Goal: Task Accomplishment & Management: Use online tool/utility

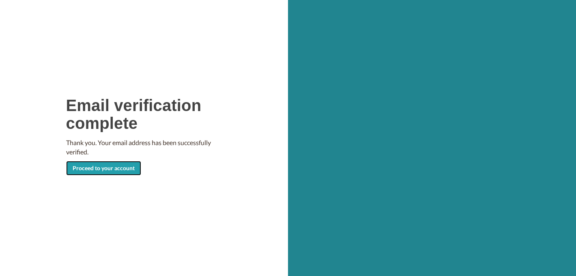
click at [92, 170] on link "Proceed to your account" at bounding box center [103, 168] width 75 height 15
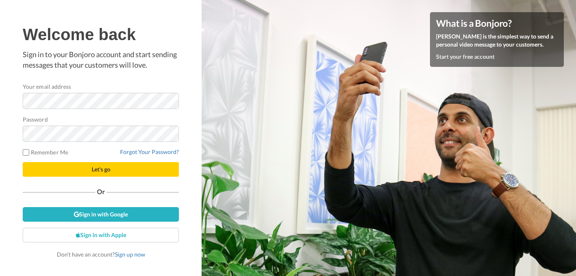
click at [23, 109] on div at bounding box center [23, 109] width 0 height 0
click at [1, 103] on div "Welcome back Sign in to your Bonjoro account and start sending messages that yo…" at bounding box center [101, 138] width 202 height 276
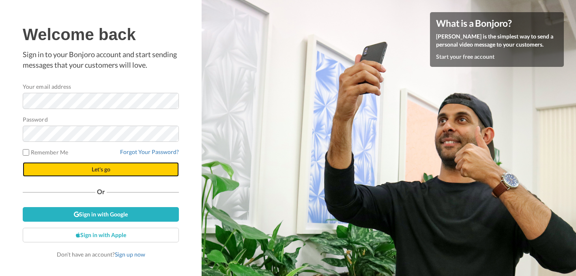
click at [91, 163] on button "Let's go" at bounding box center [101, 169] width 156 height 15
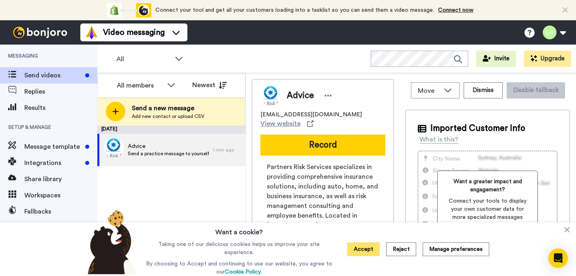
click at [363, 247] on button "Accept" at bounding box center [363, 250] width 32 height 14
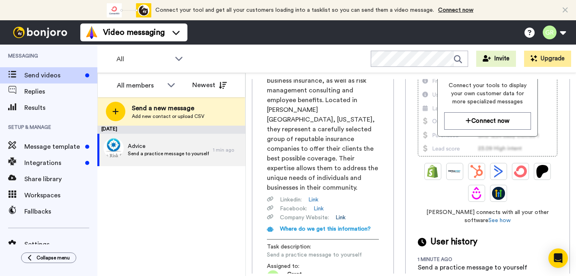
scroll to position [138, 0]
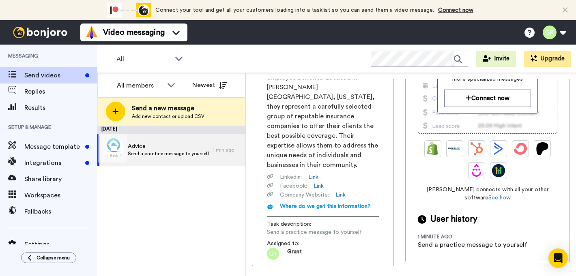
click at [212, 154] on div "Advice Send a practice message to yourself" at bounding box center [155, 150] width 116 height 32
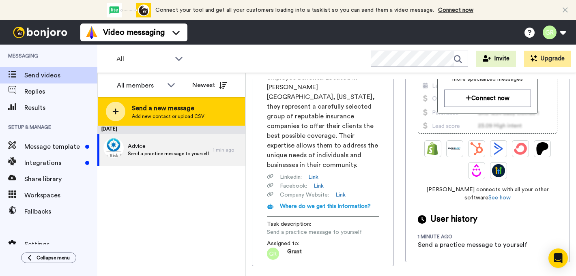
click at [162, 112] on span "Send a new message" at bounding box center [168, 108] width 73 height 10
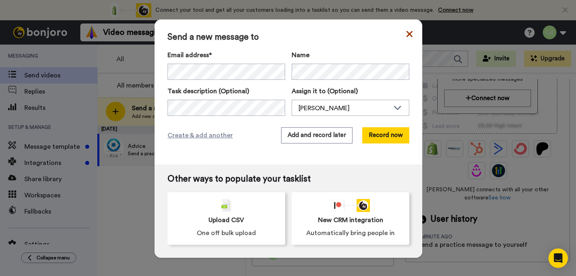
click at [407, 32] on icon at bounding box center [409, 34] width 6 height 6
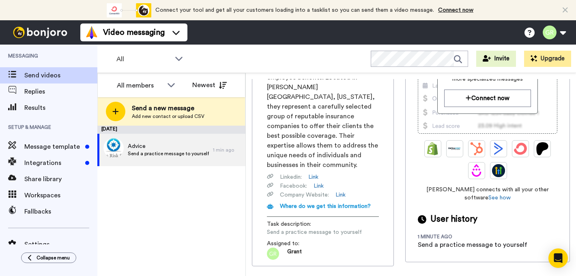
drag, startPoint x: 146, startPoint y: 9, endPoint x: 280, endPoint y: -12, distance: 135.2
click at [280, 0] on html "Connect your tool now! Connect your tool and get all your customers loading int…" at bounding box center [288, 138] width 576 height 276
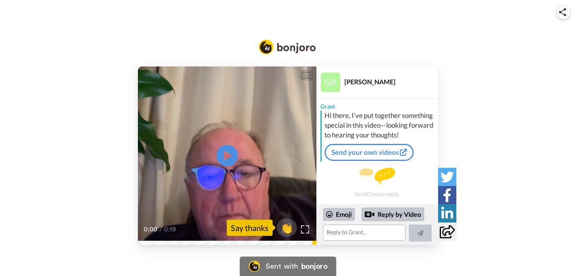
click at [235, 159] on icon at bounding box center [227, 155] width 21 height 21
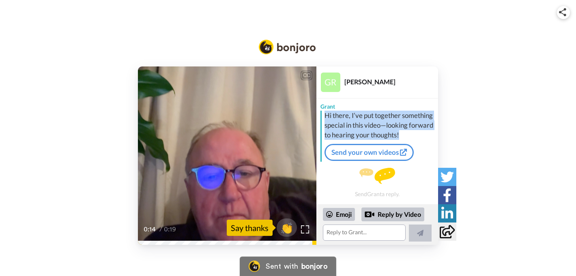
drag, startPoint x: 324, startPoint y: 118, endPoint x: 403, endPoint y: 141, distance: 82.4
click at [403, 141] on div "Hi there, I’ve put together something special in this video—looking forward to …" at bounding box center [378, 136] width 116 height 51
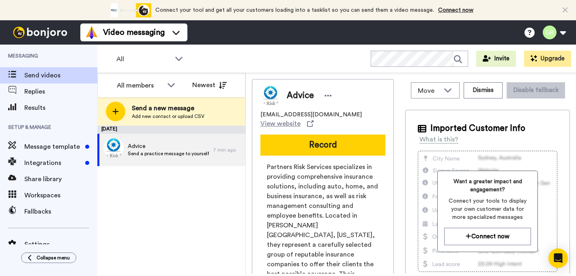
scroll to position [138, 0]
